Goal: Navigation & Orientation: Find specific page/section

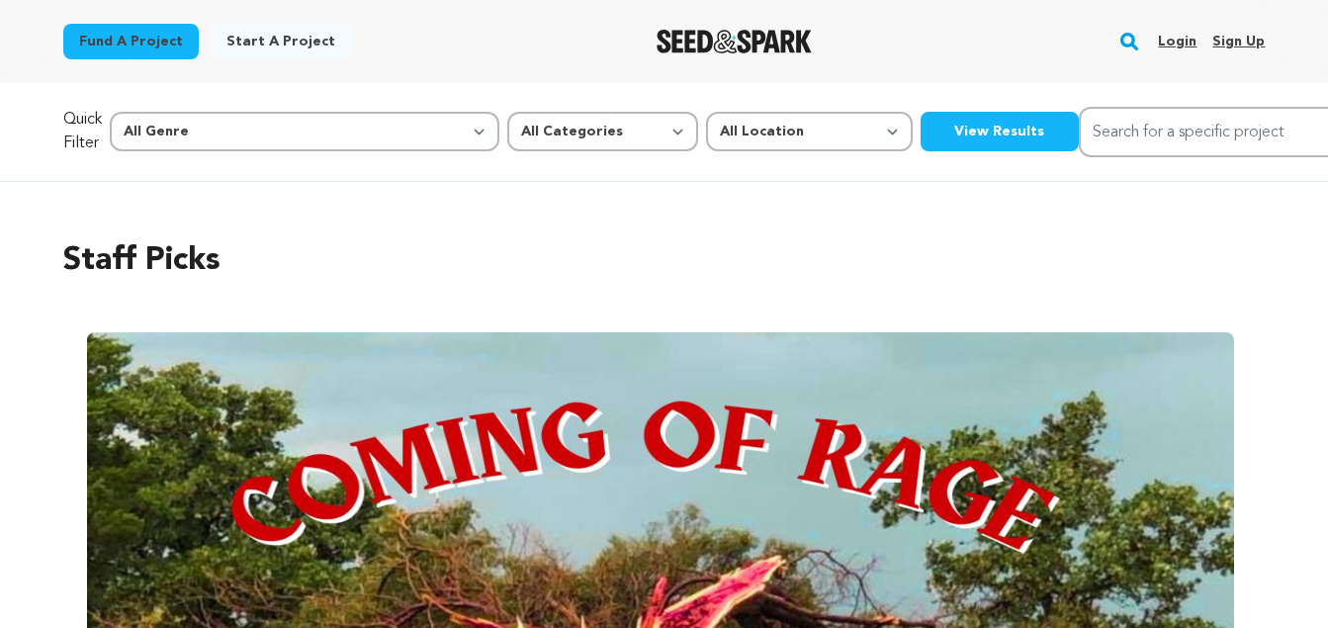
click at [1187, 49] on link "Login" at bounding box center [1177, 42] width 39 height 32
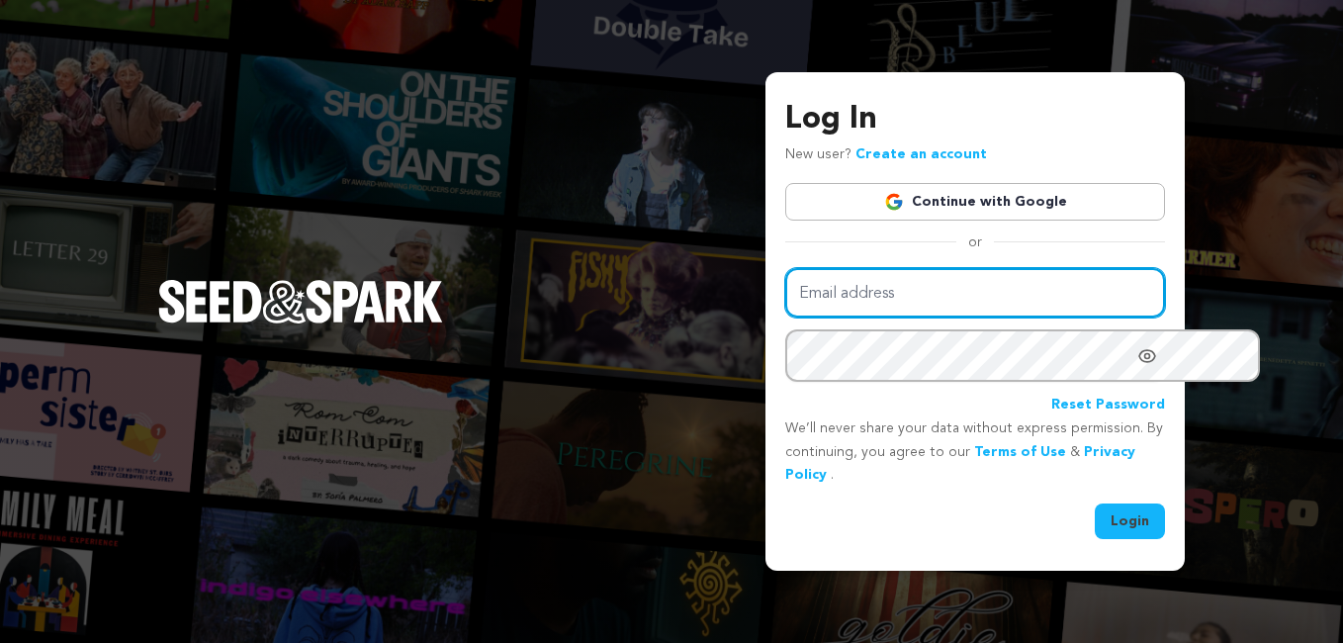
type input "[EMAIL_ADDRESS][DOMAIN_NAME]"
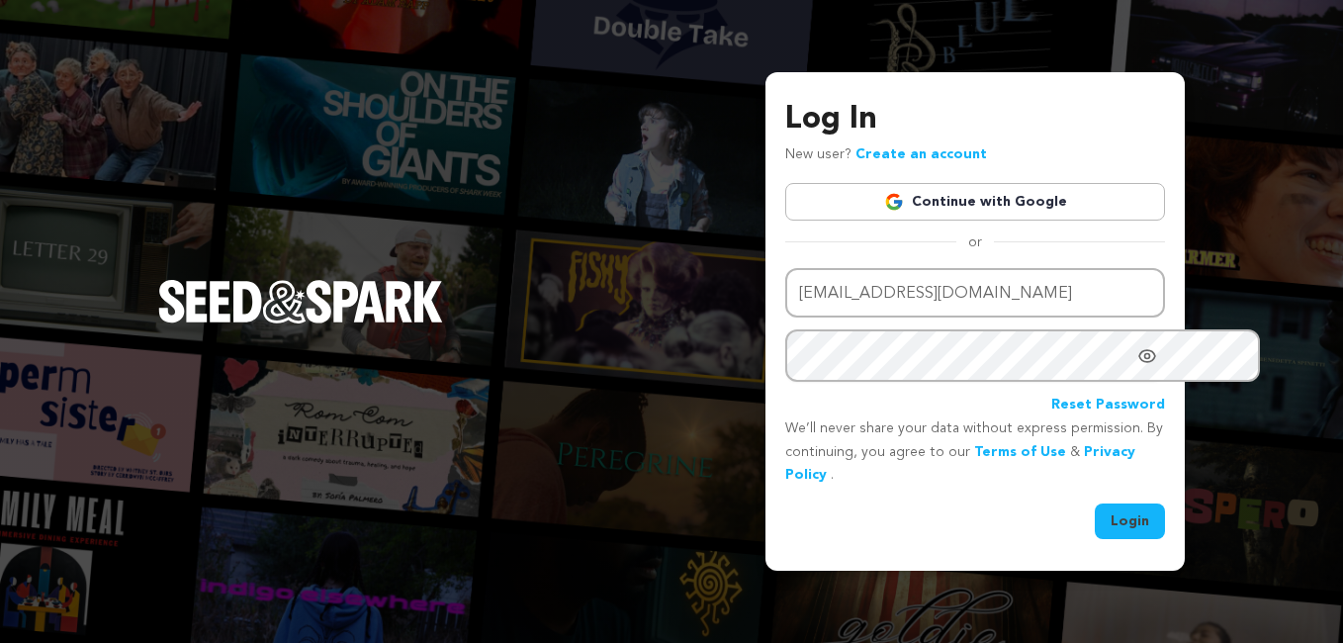
click at [1137, 366] on icon "Show password as plain text. Warning: this will display your password on the sc…" at bounding box center [1147, 356] width 20 height 20
click at [1137, 366] on icon "Hide Password" at bounding box center [1147, 356] width 20 height 20
click at [1095, 530] on button "Login" at bounding box center [1130, 521] width 70 height 36
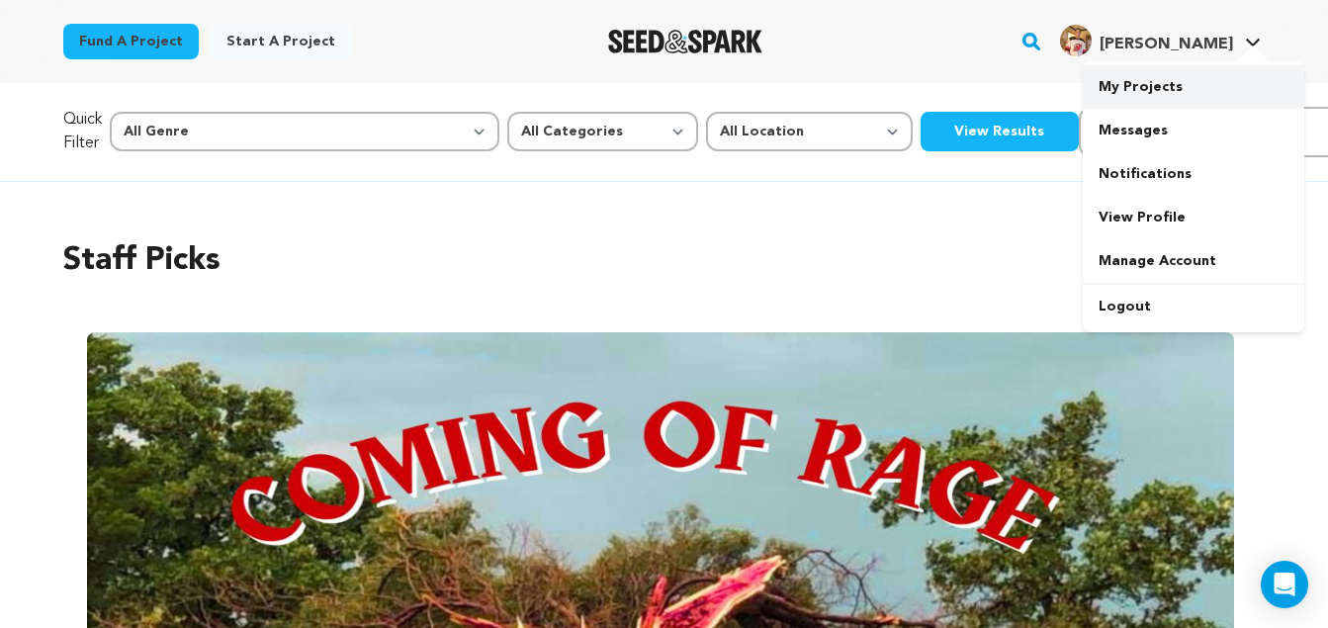
click at [1150, 106] on link "My Projects" at bounding box center [1194, 87] width 222 height 44
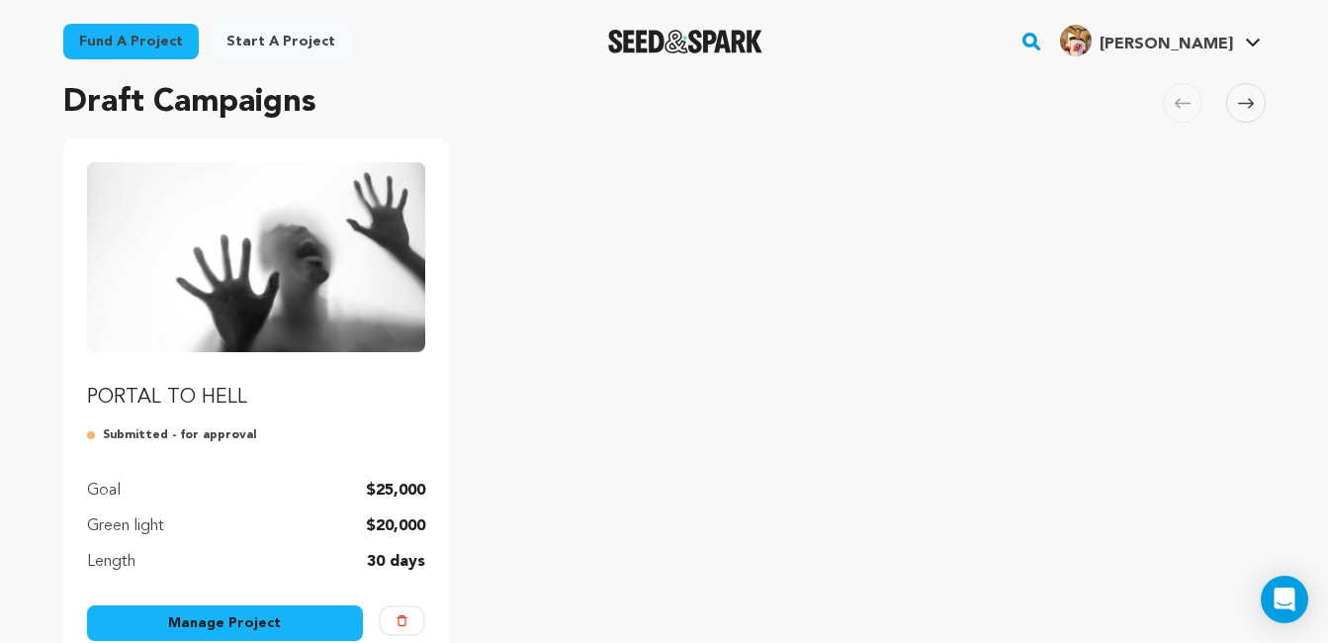
scroll to position [198, 0]
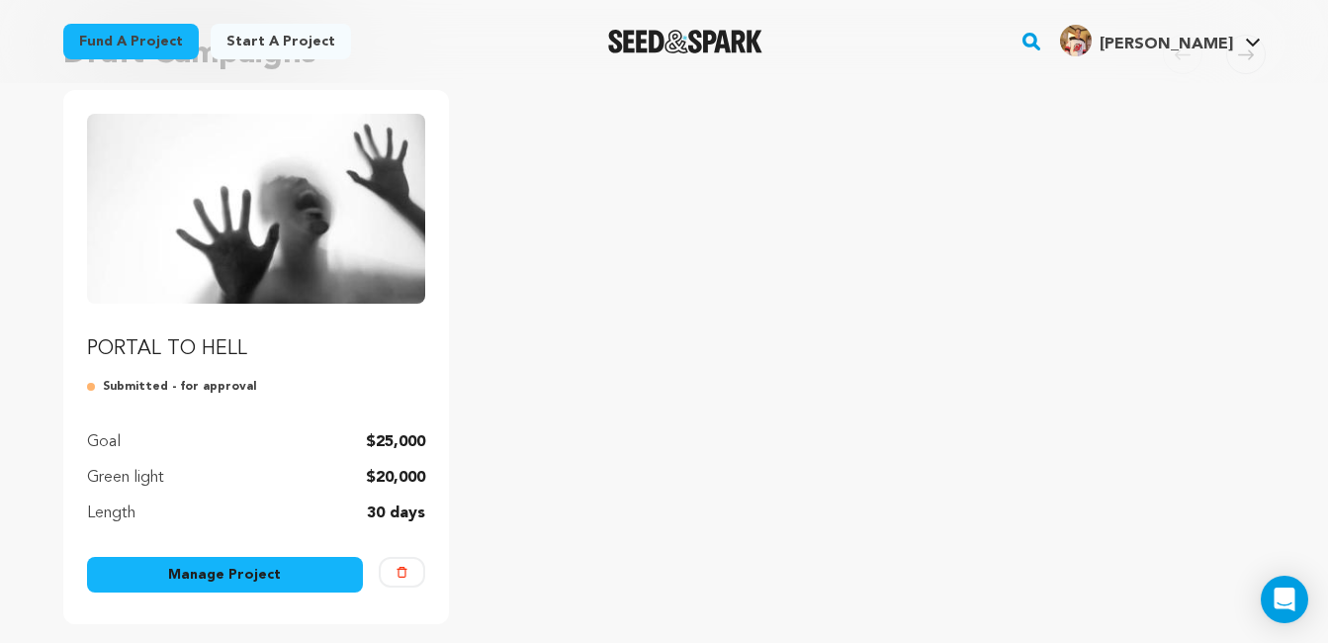
click at [322, 285] on img "Fund PORTAL TO HELL" at bounding box center [256, 209] width 339 height 190
